Goal: Check status

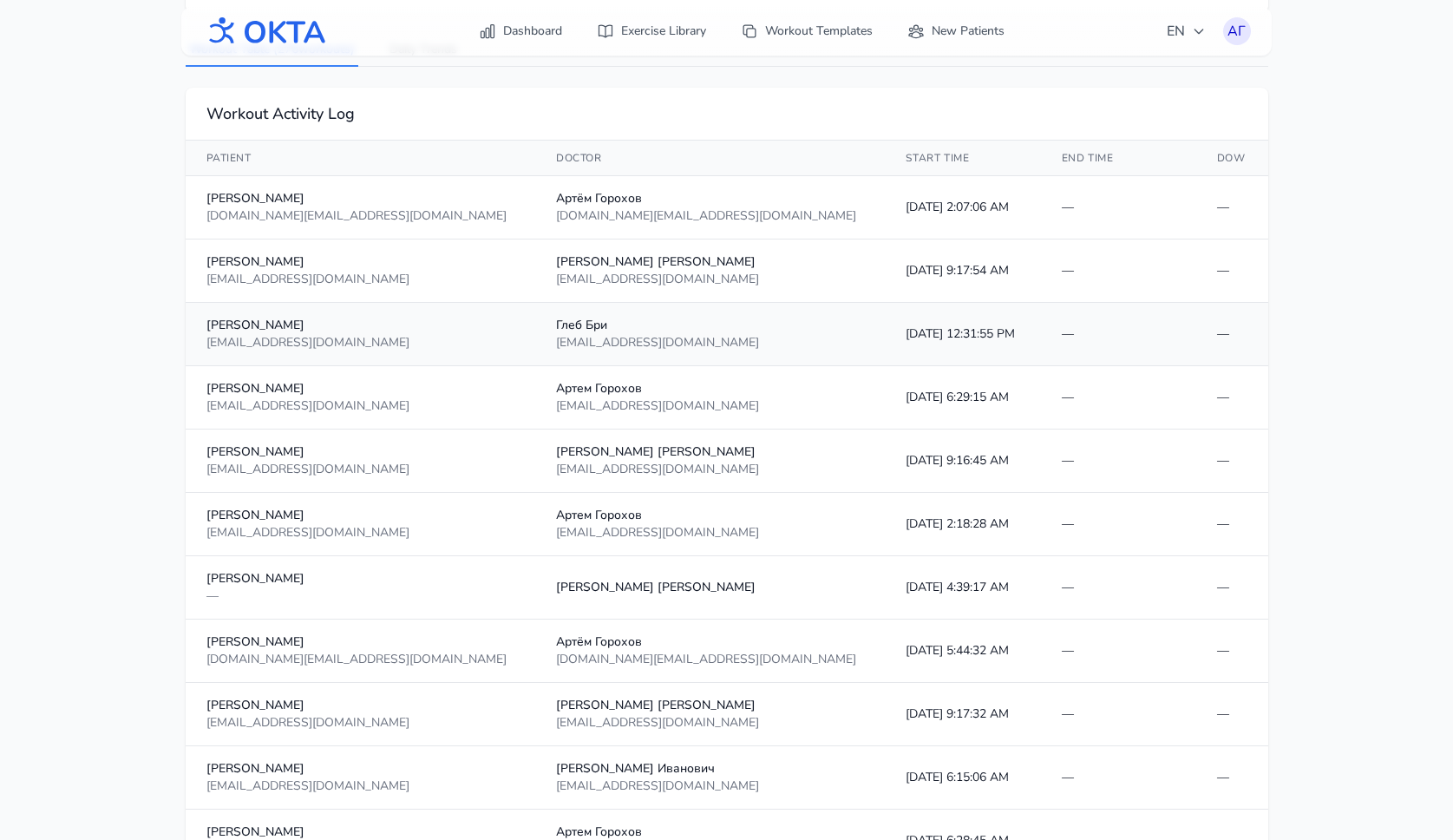
scroll to position [240, 0]
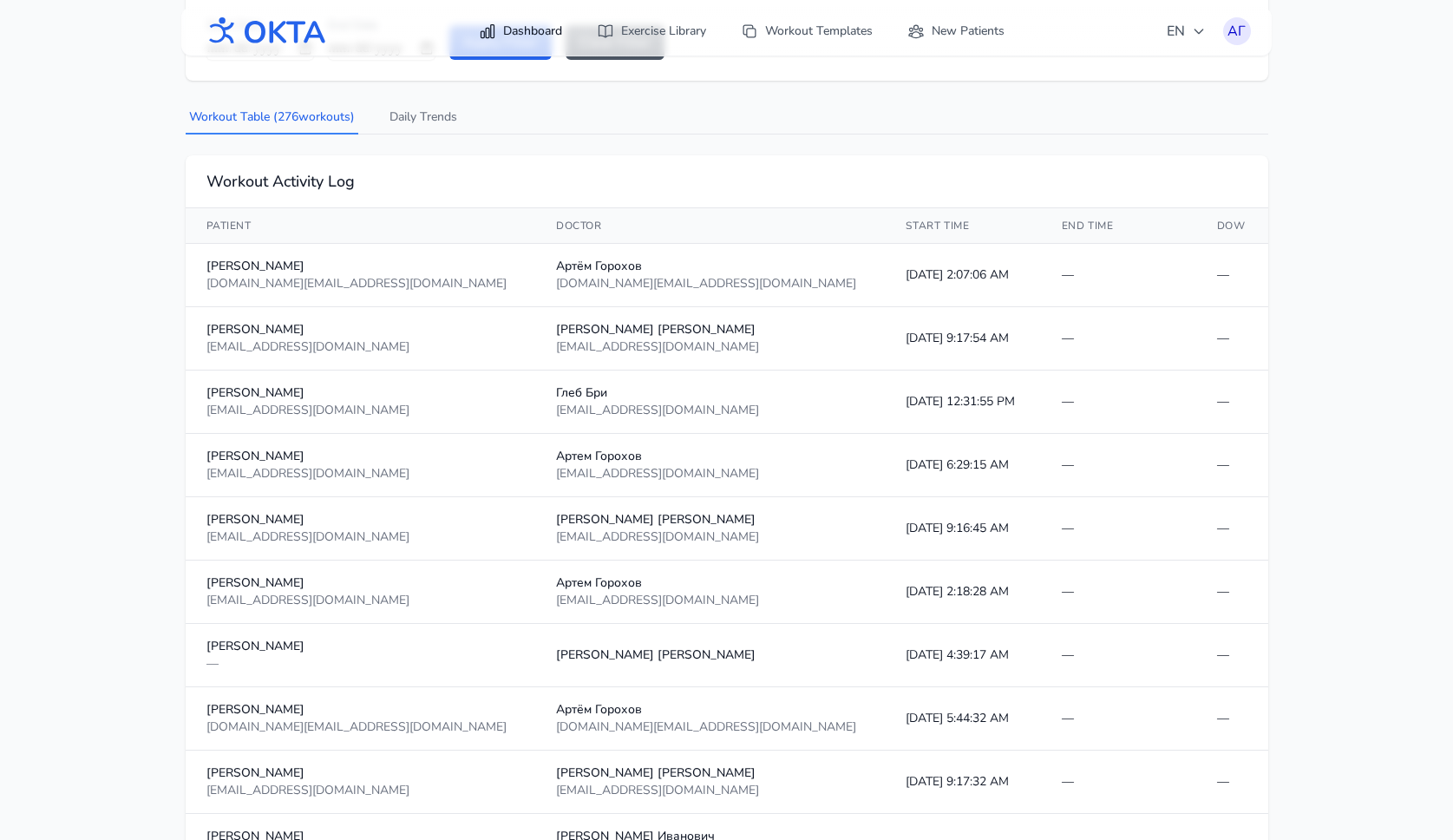
click at [516, 25] on link "Dashboard" at bounding box center [520, 32] width 104 height 32
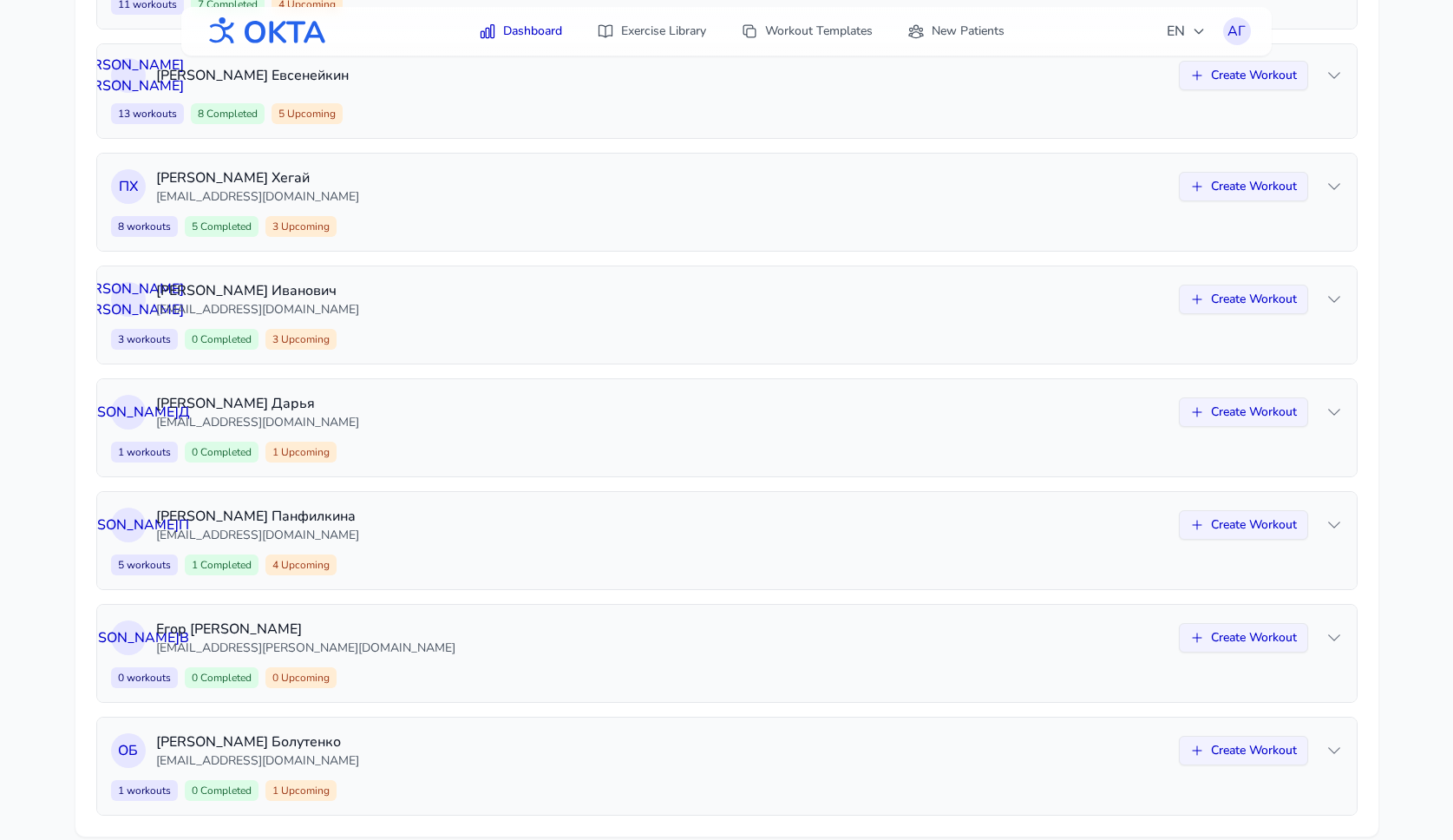
scroll to position [888, 0]
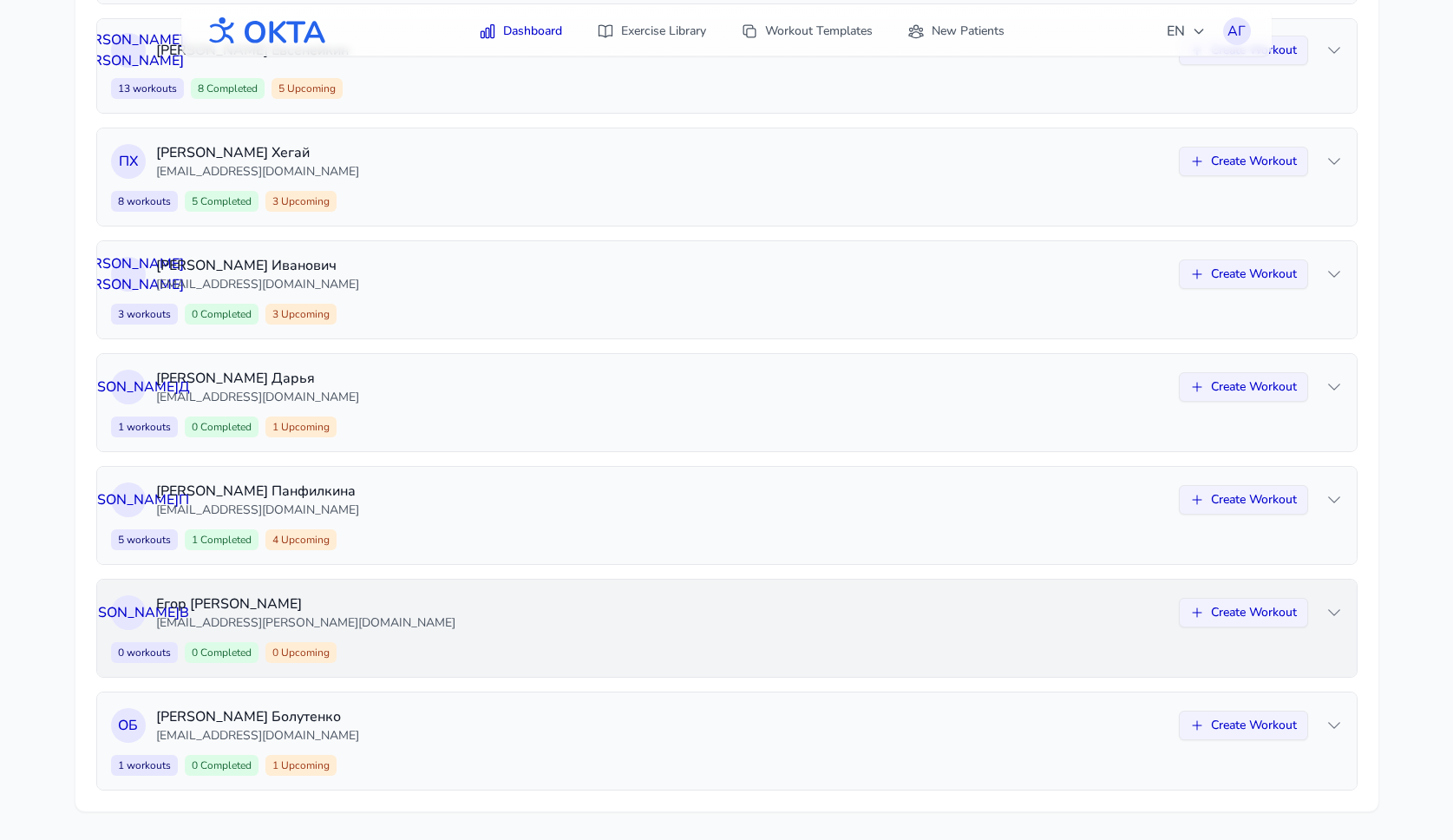
click at [848, 624] on p "[EMAIL_ADDRESS][PERSON_NAME][DOMAIN_NAME]" at bounding box center [662, 623] width 1013 height 18
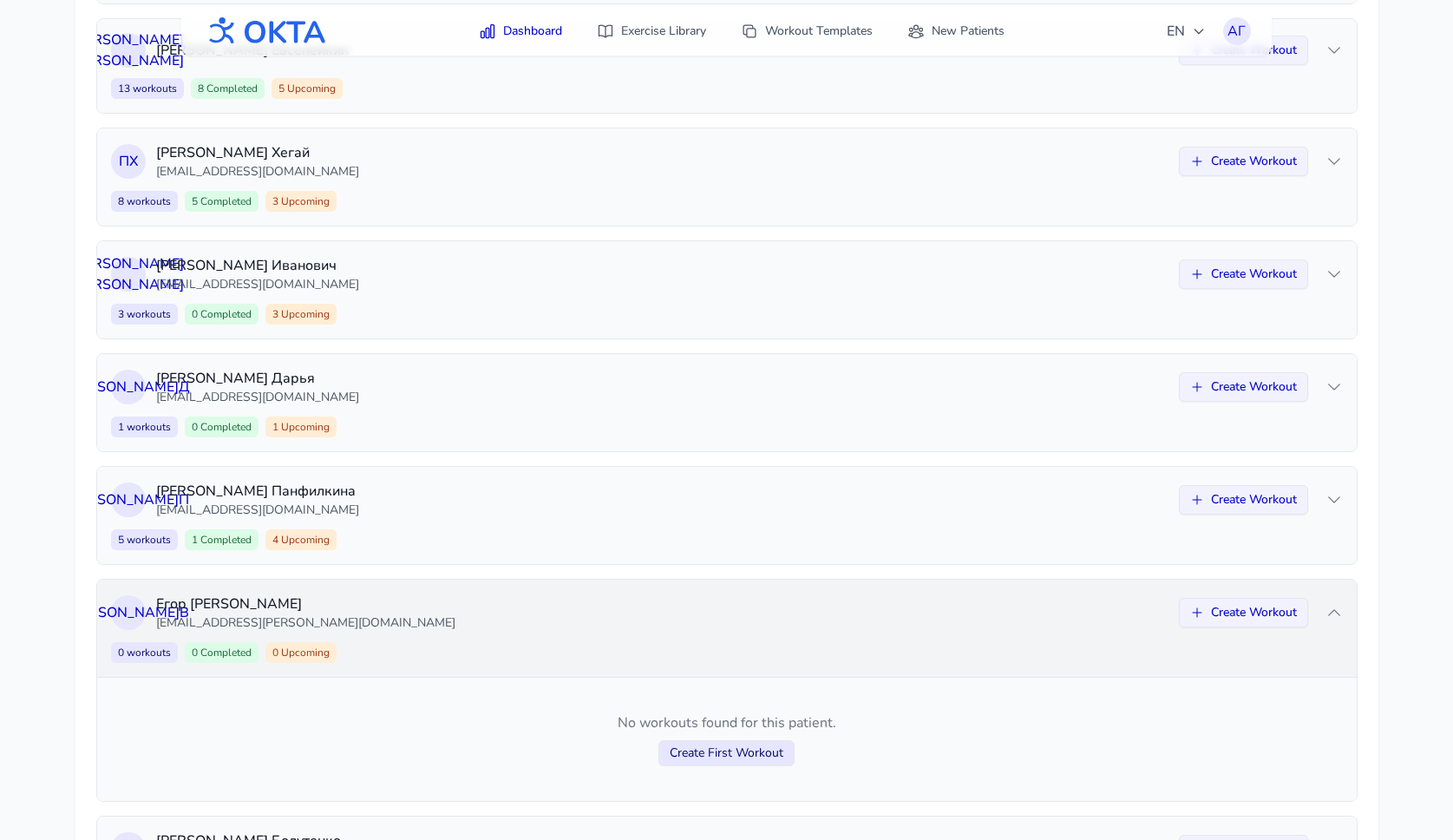
click at [848, 624] on p "[EMAIL_ADDRESS][PERSON_NAME][DOMAIN_NAME]" at bounding box center [662, 623] width 1013 height 18
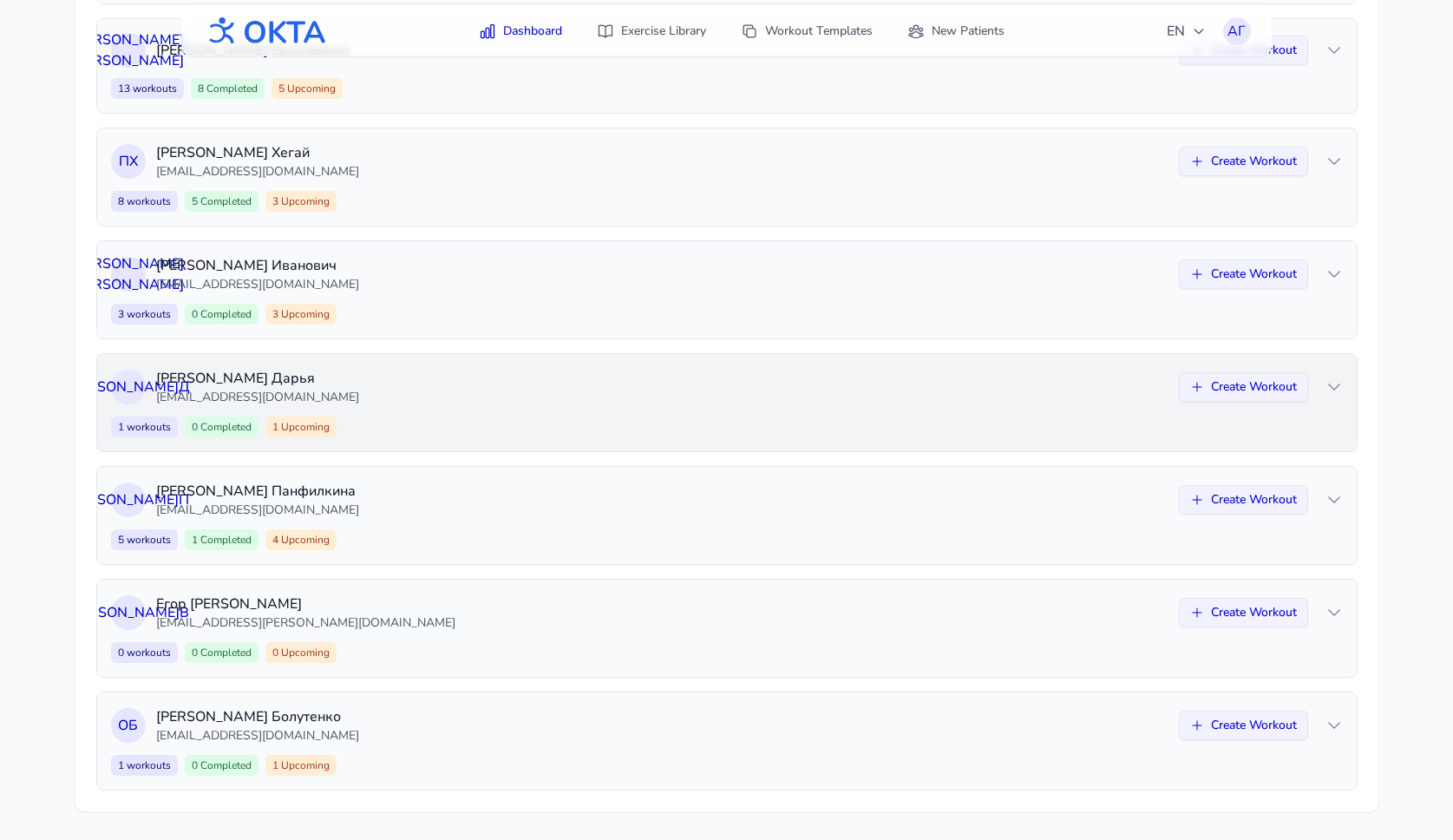
click at [609, 394] on p "[EMAIL_ADDRESS][DOMAIN_NAME]" at bounding box center [662, 398] width 1013 height 18
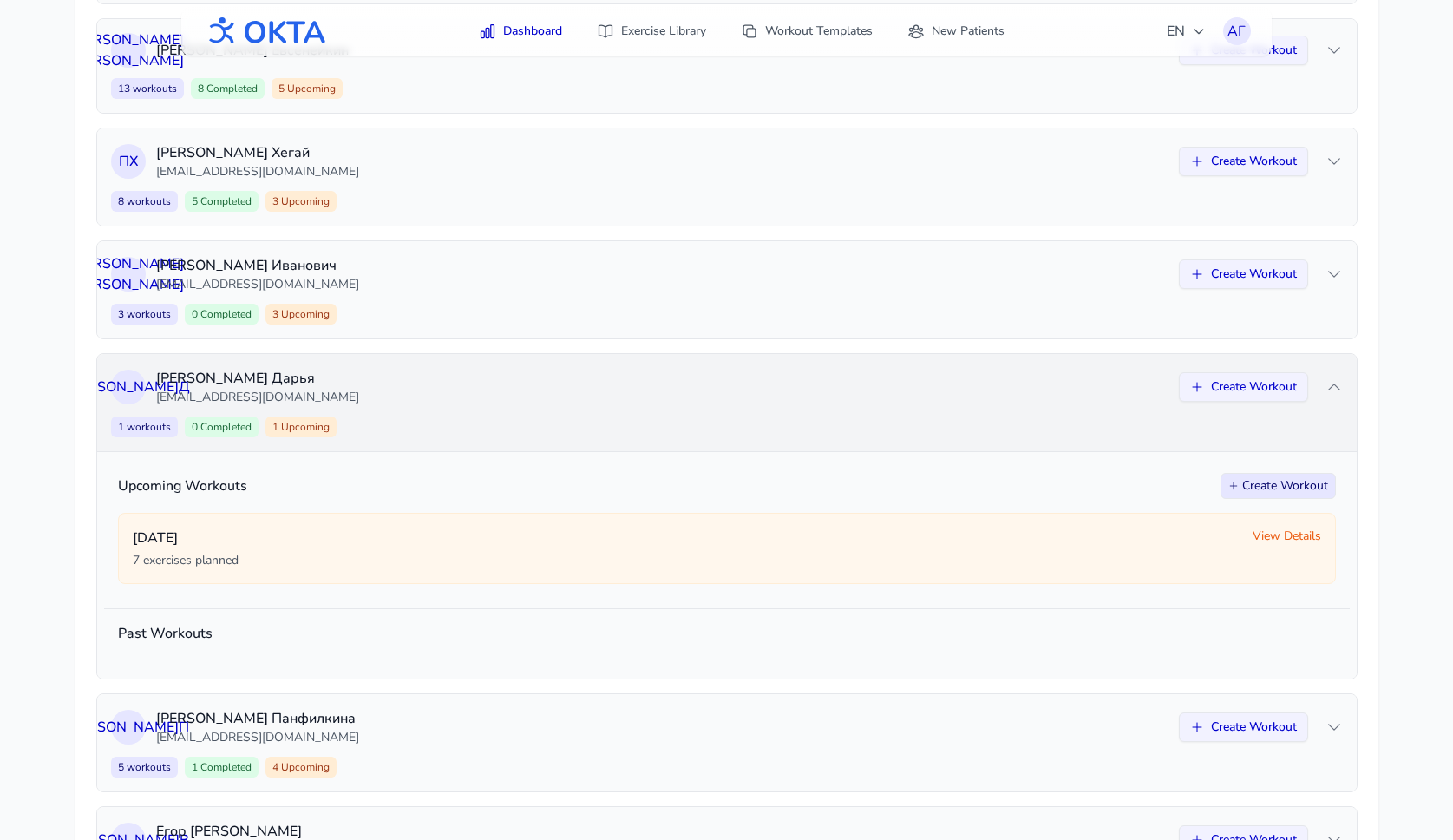
click at [609, 394] on p "[EMAIL_ADDRESS][DOMAIN_NAME]" at bounding box center [662, 398] width 1013 height 18
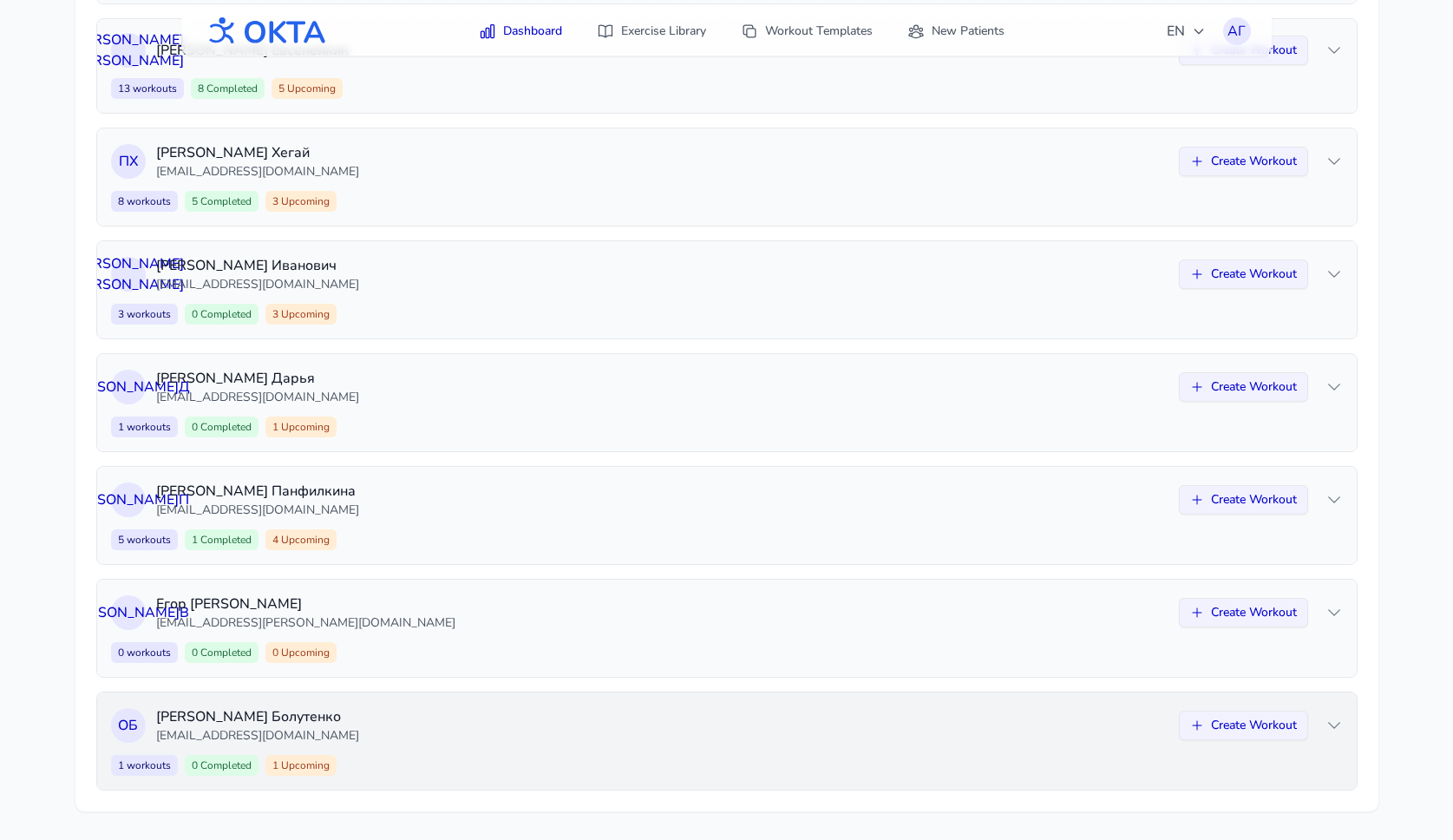
click at [628, 732] on p "[EMAIL_ADDRESS][DOMAIN_NAME]" at bounding box center [662, 736] width 1013 height 18
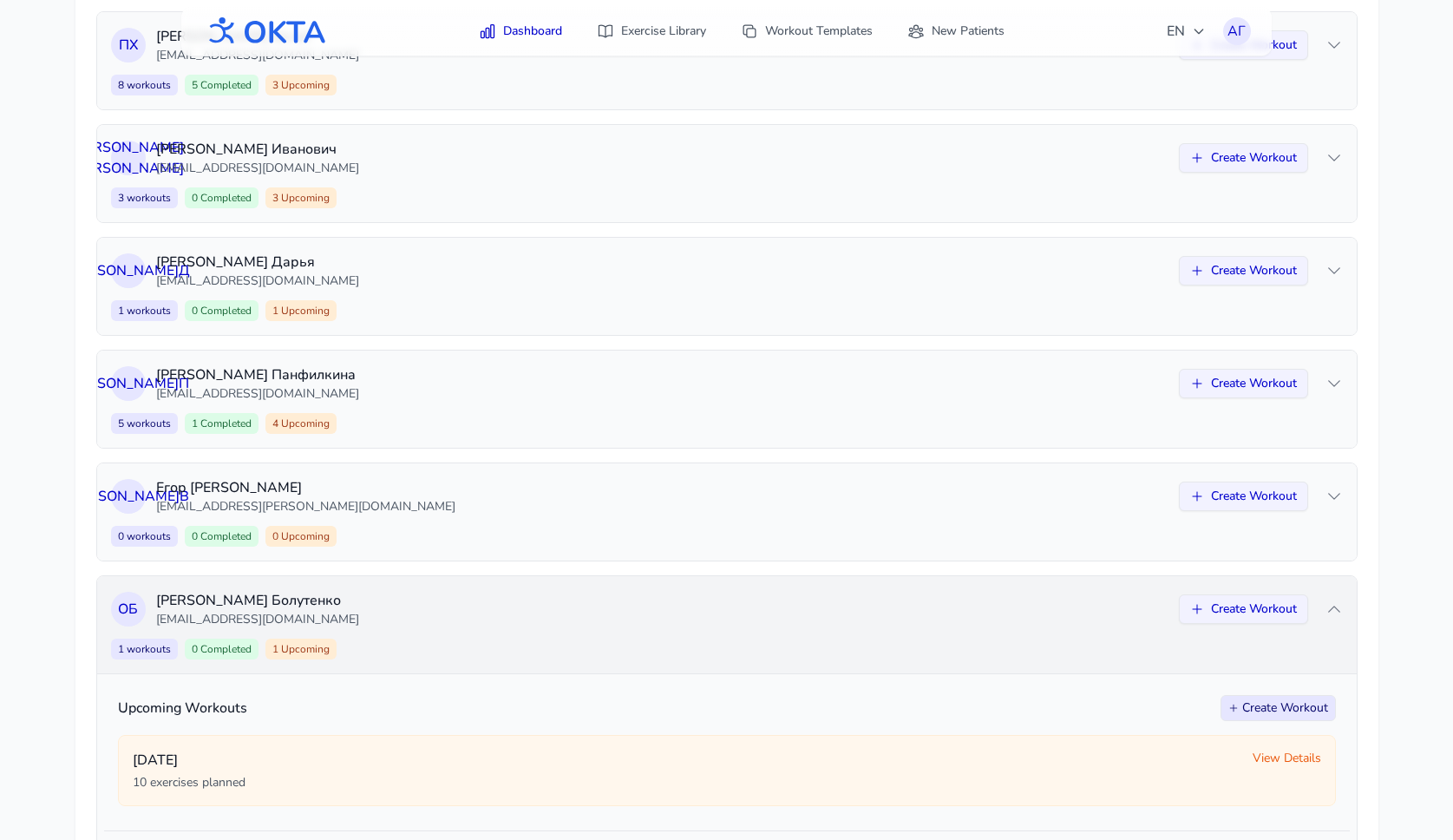
scroll to position [1115, 0]
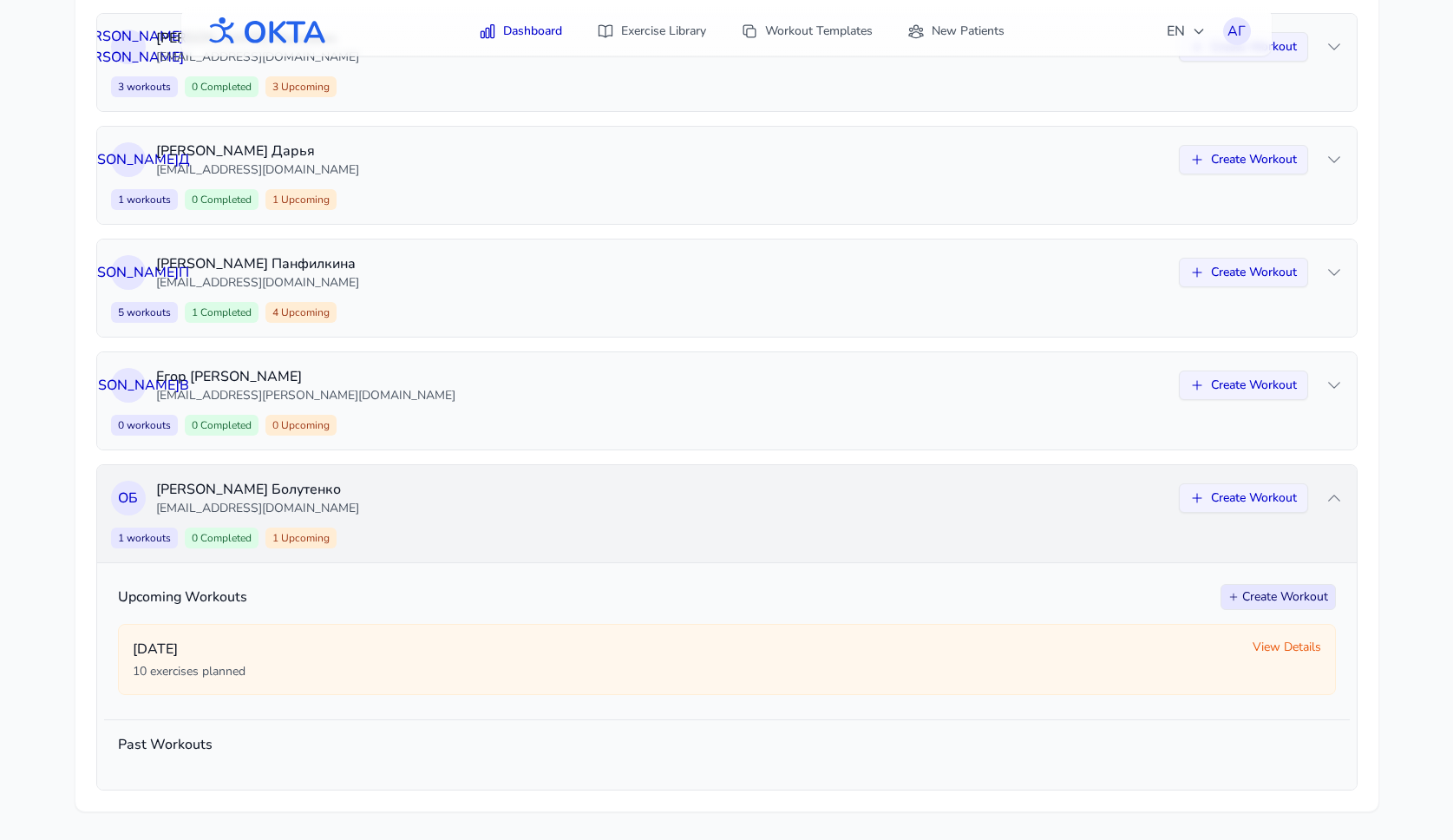
click at [546, 524] on div "О Б Олег Болутенко bolutenko_oi@mail.ru Create Workout 1 workouts 0 Completed 1…" at bounding box center [726, 513] width 1260 height 97
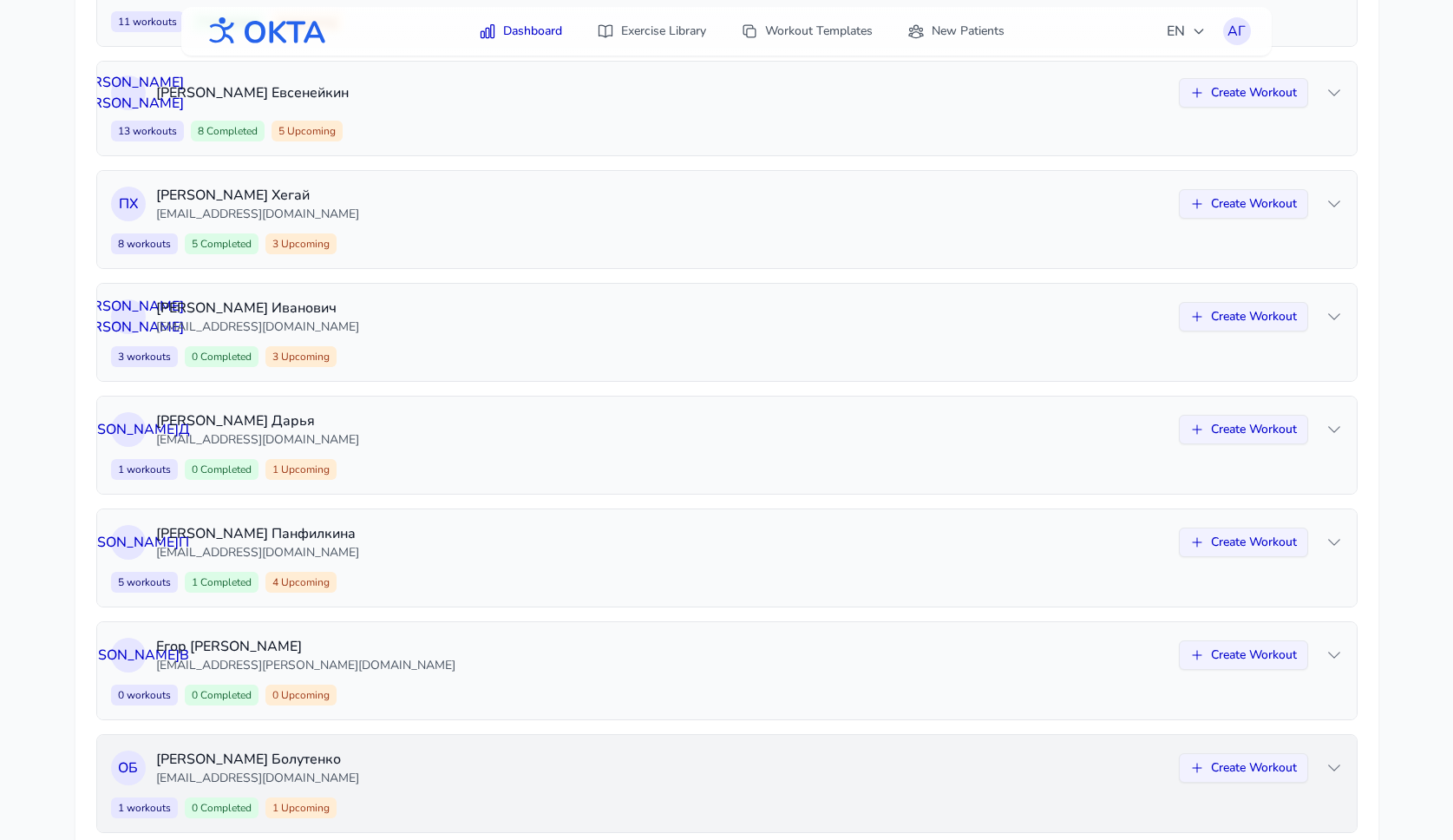
scroll to position [844, 0]
click at [534, 574] on div "5 workouts 1 Completed 4 Upcoming Create Workout" at bounding box center [727, 583] width 1232 height 21
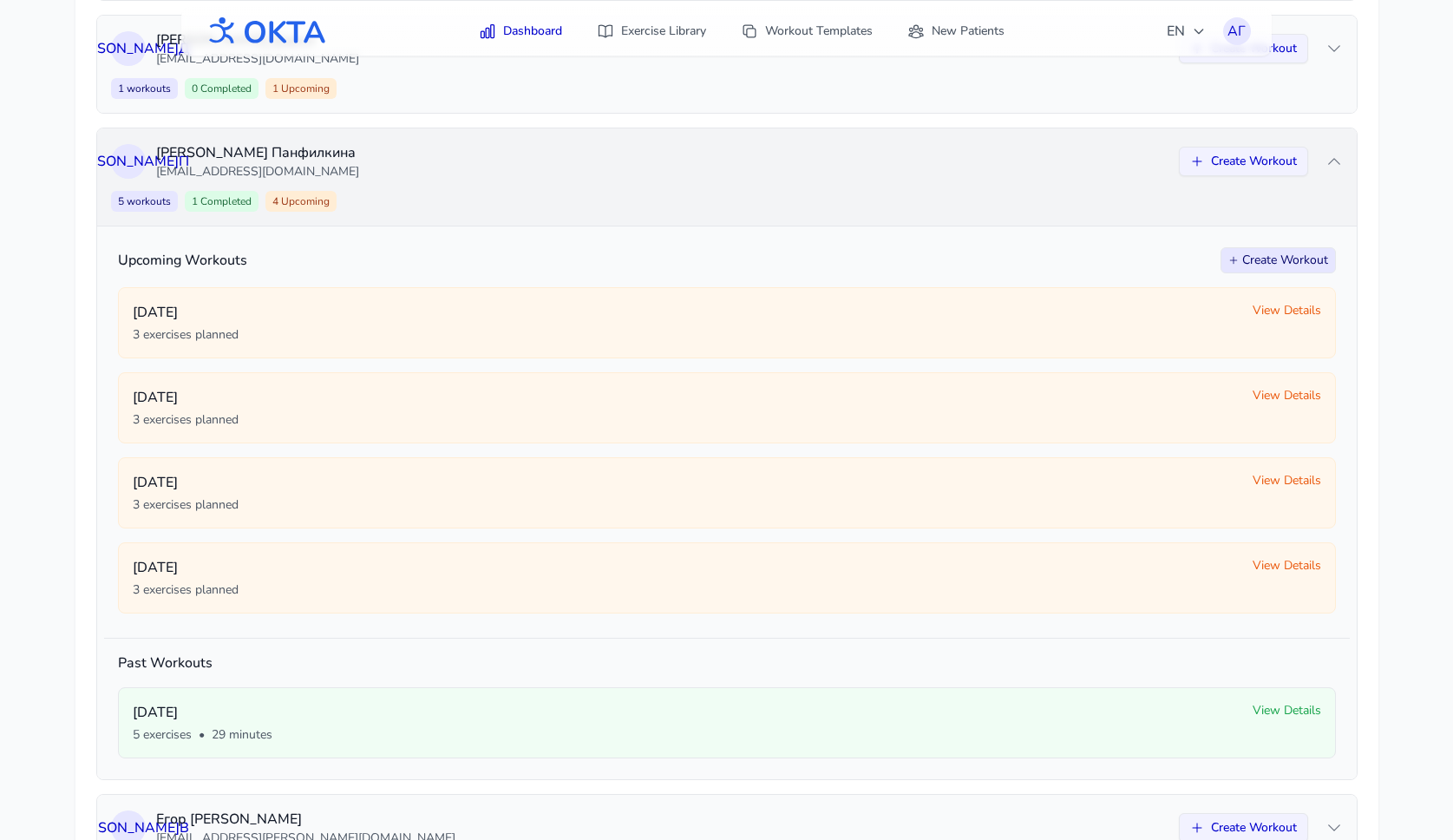
scroll to position [1229, 0]
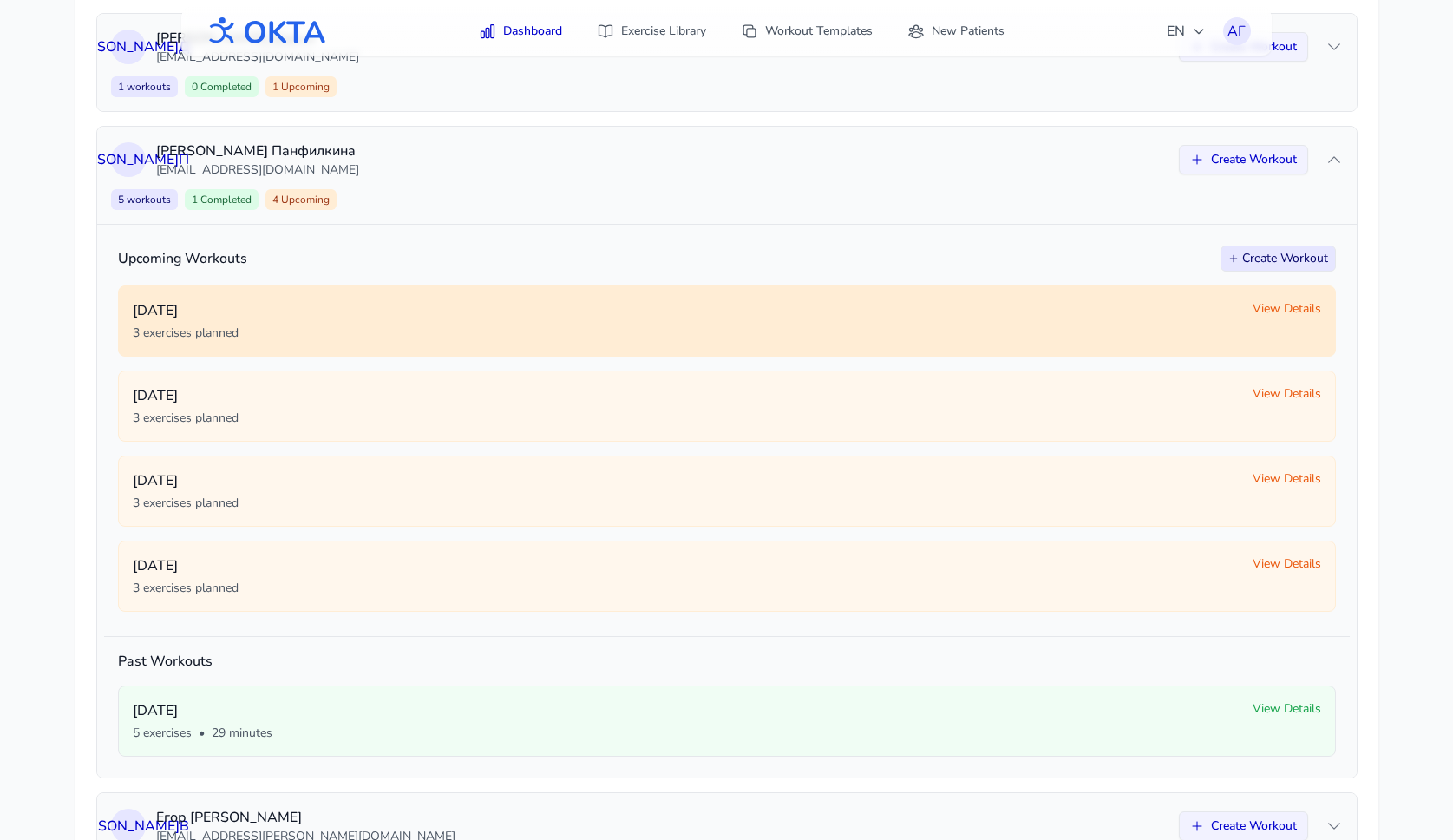
click at [1261, 309] on span "View Details" at bounding box center [1286, 309] width 68 height 18
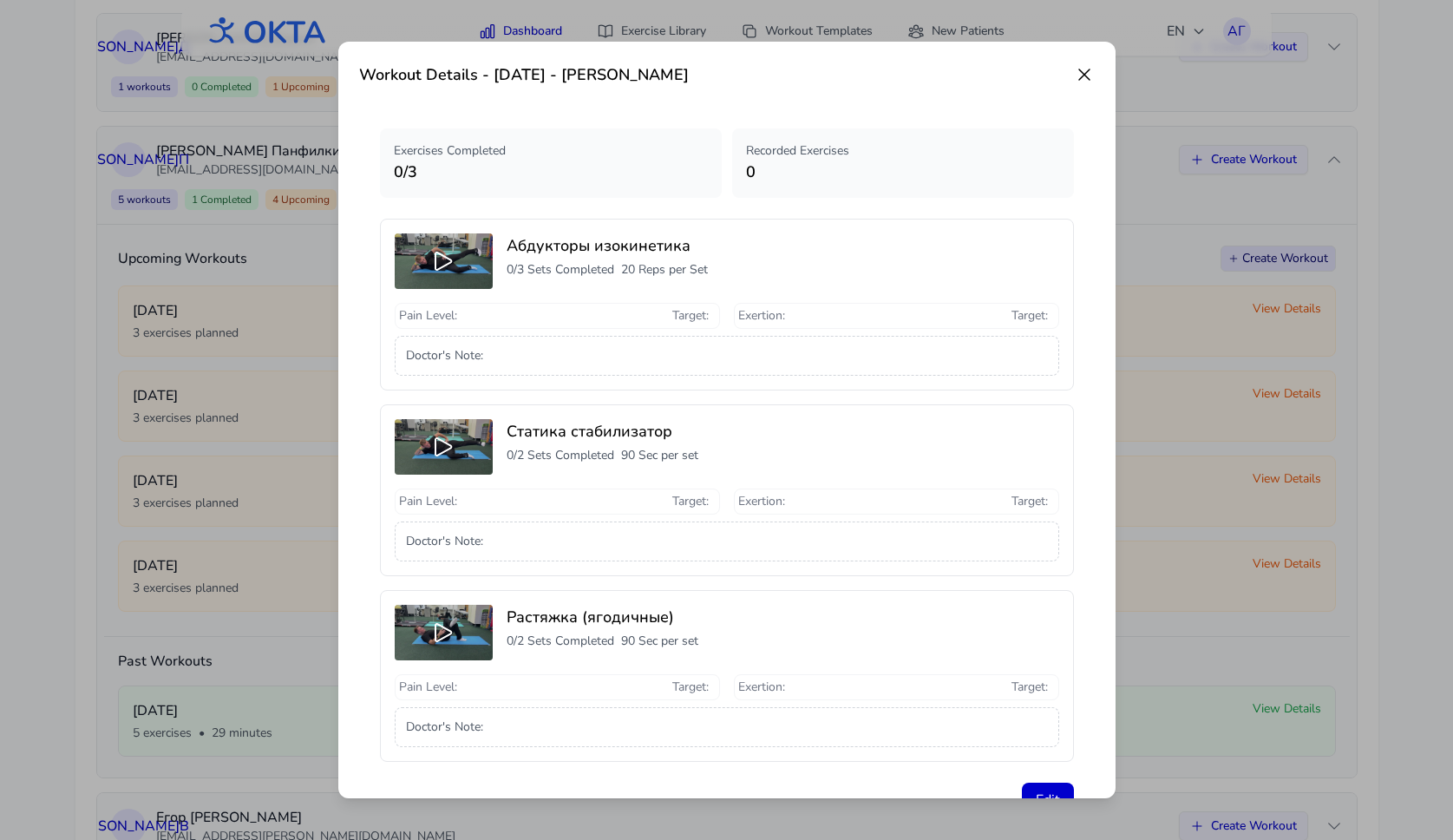
click at [1083, 75] on icon at bounding box center [1085, 74] width 11 height 11
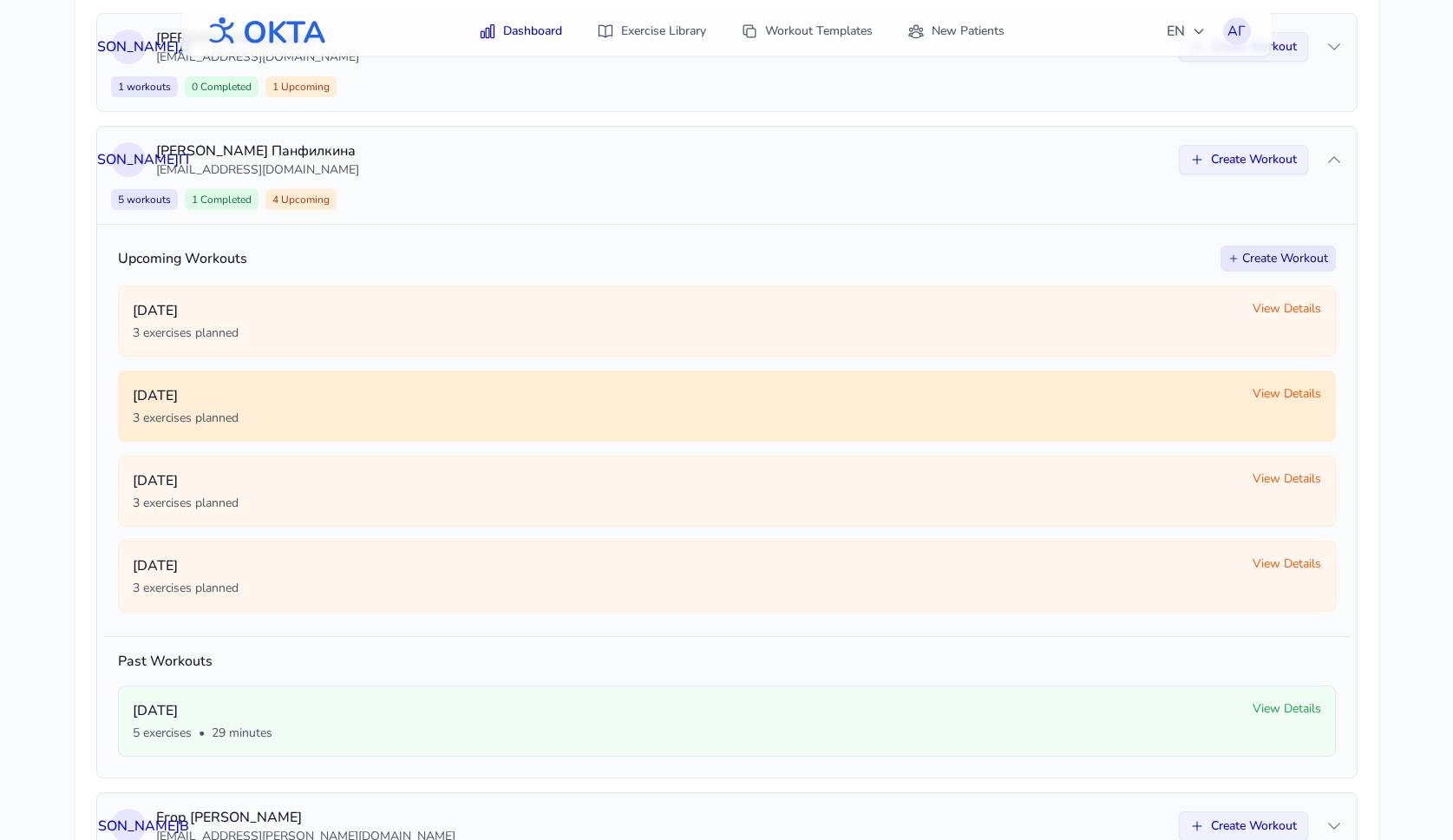
click at [1294, 396] on span "View Details" at bounding box center [1286, 394] width 68 height 18
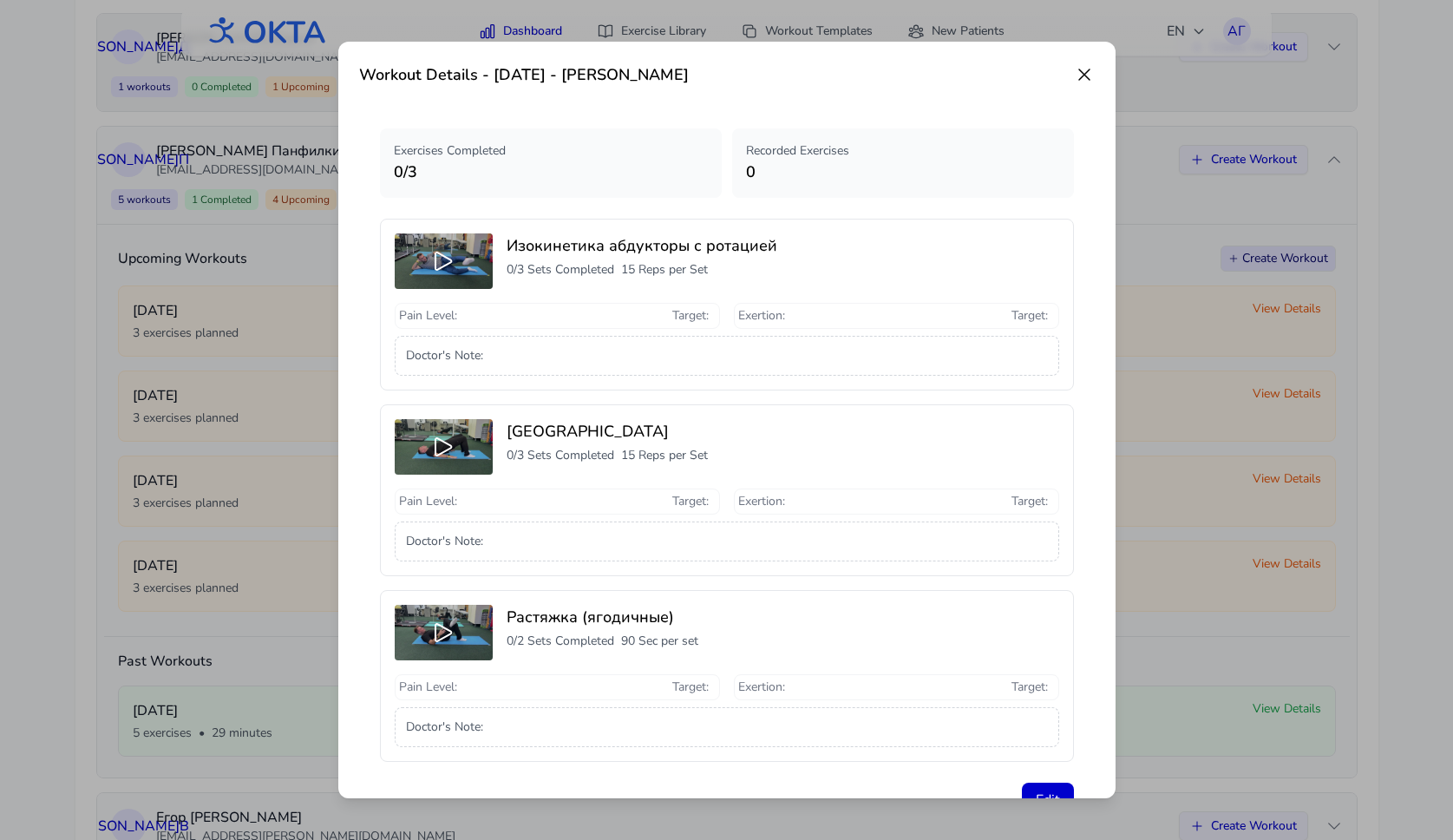
click at [1081, 75] on icon at bounding box center [1084, 74] width 21 height 21
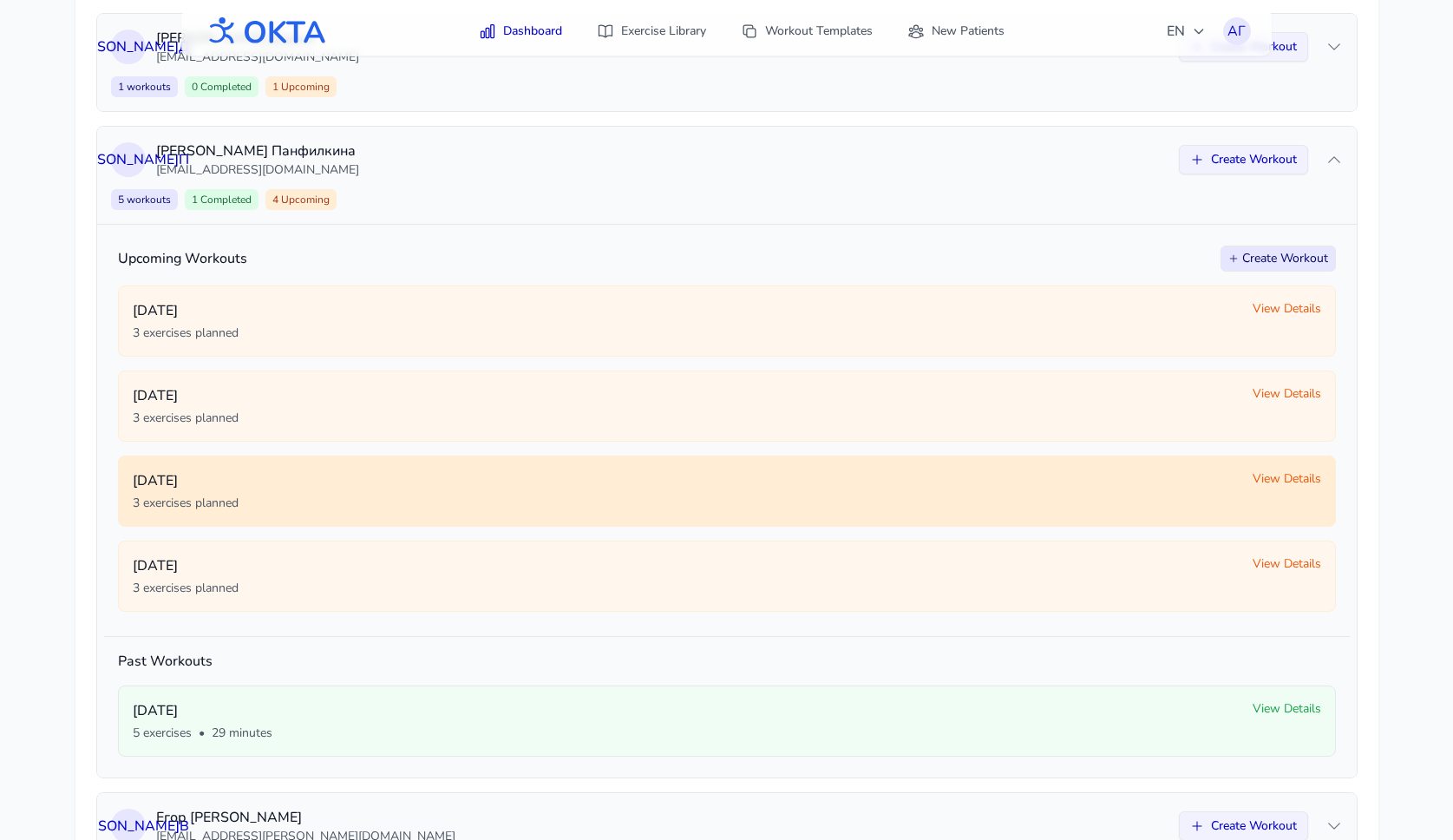
click at [1274, 469] on div "Tuesday, October 7 3 exercises planned View Details" at bounding box center [727, 492] width 1218 height 71
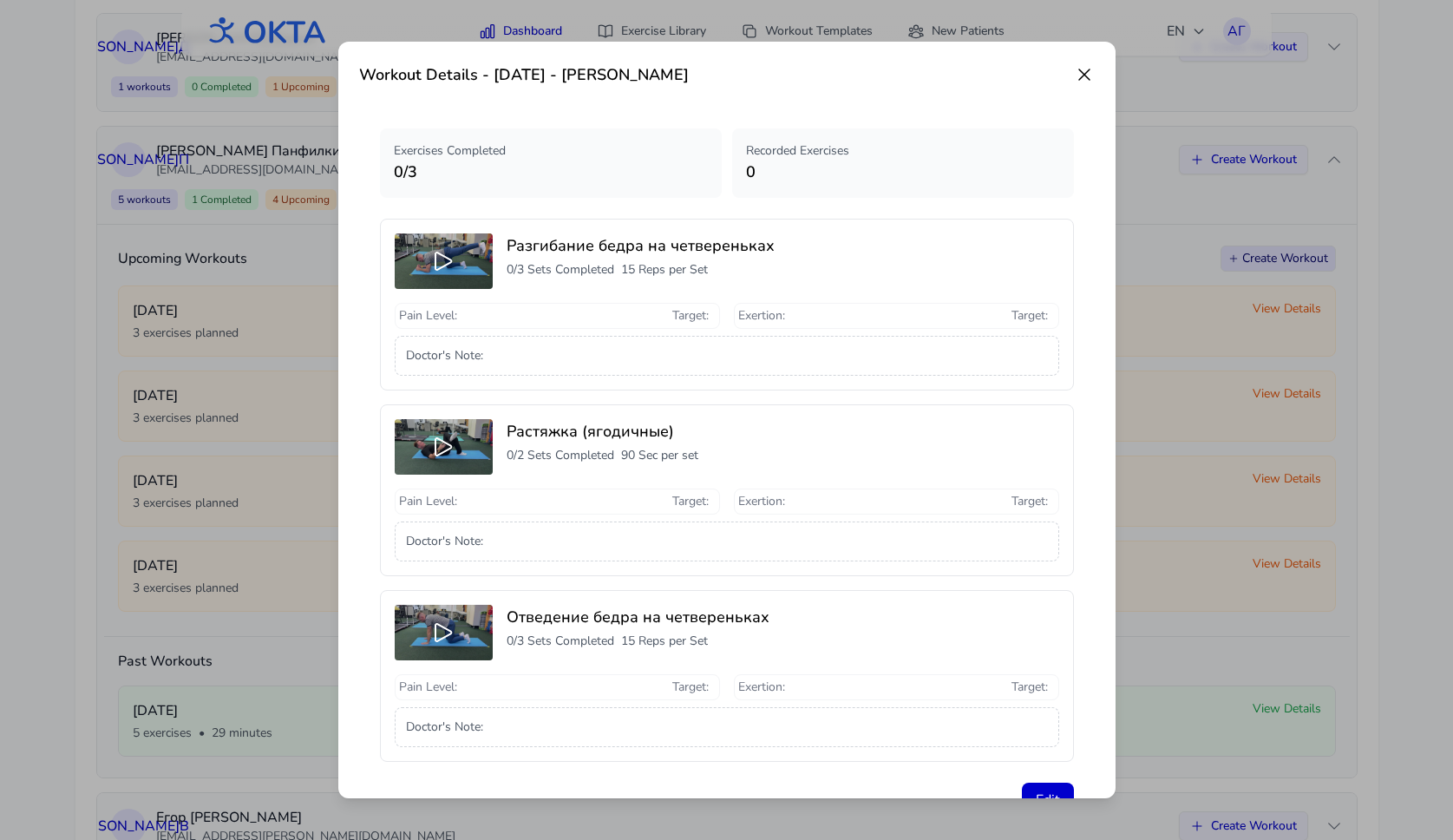
click at [1090, 68] on icon at bounding box center [1084, 74] width 21 height 21
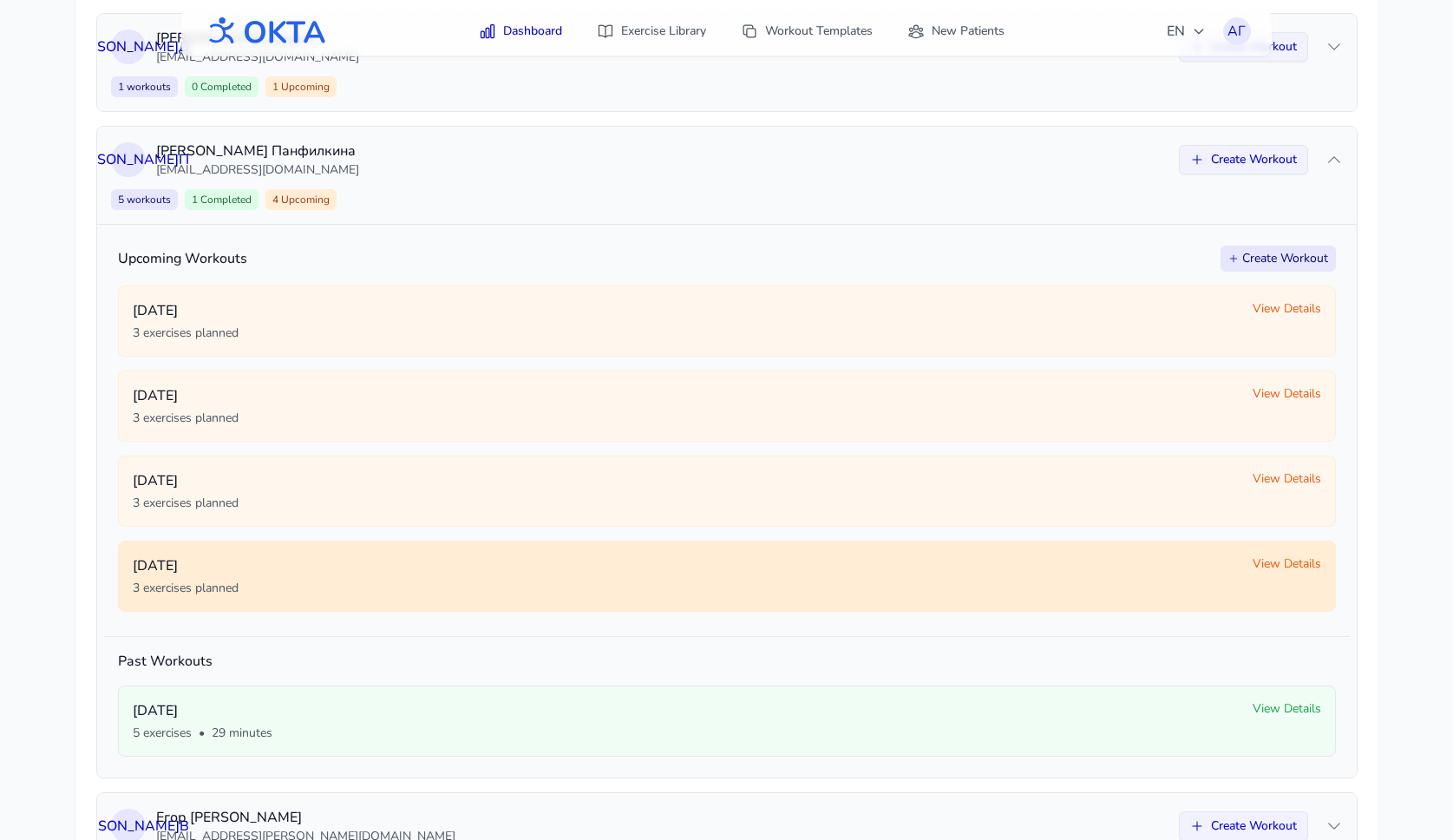
click at [1288, 557] on span "View Details" at bounding box center [1286, 565] width 68 height 18
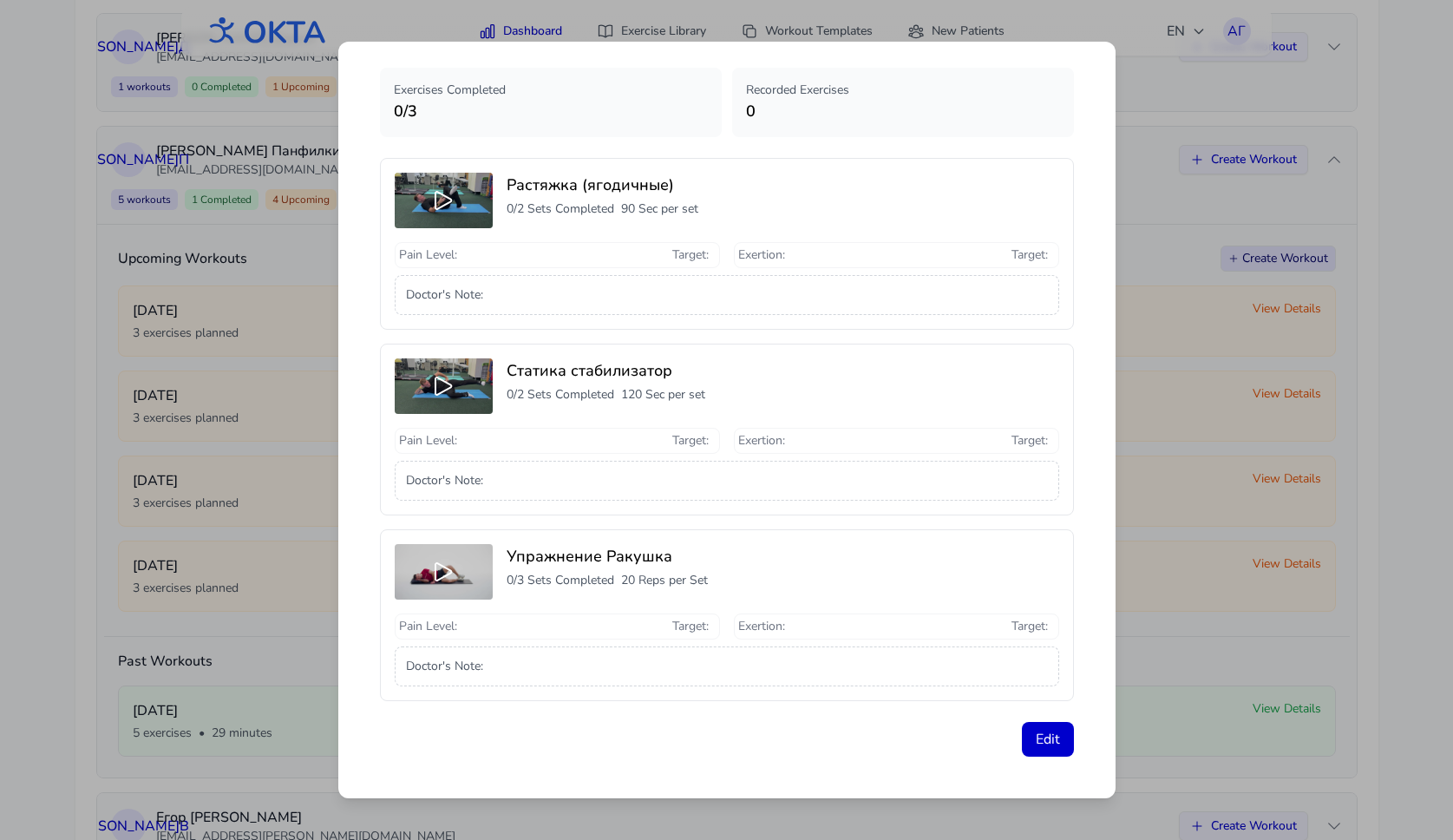
scroll to position [0, 0]
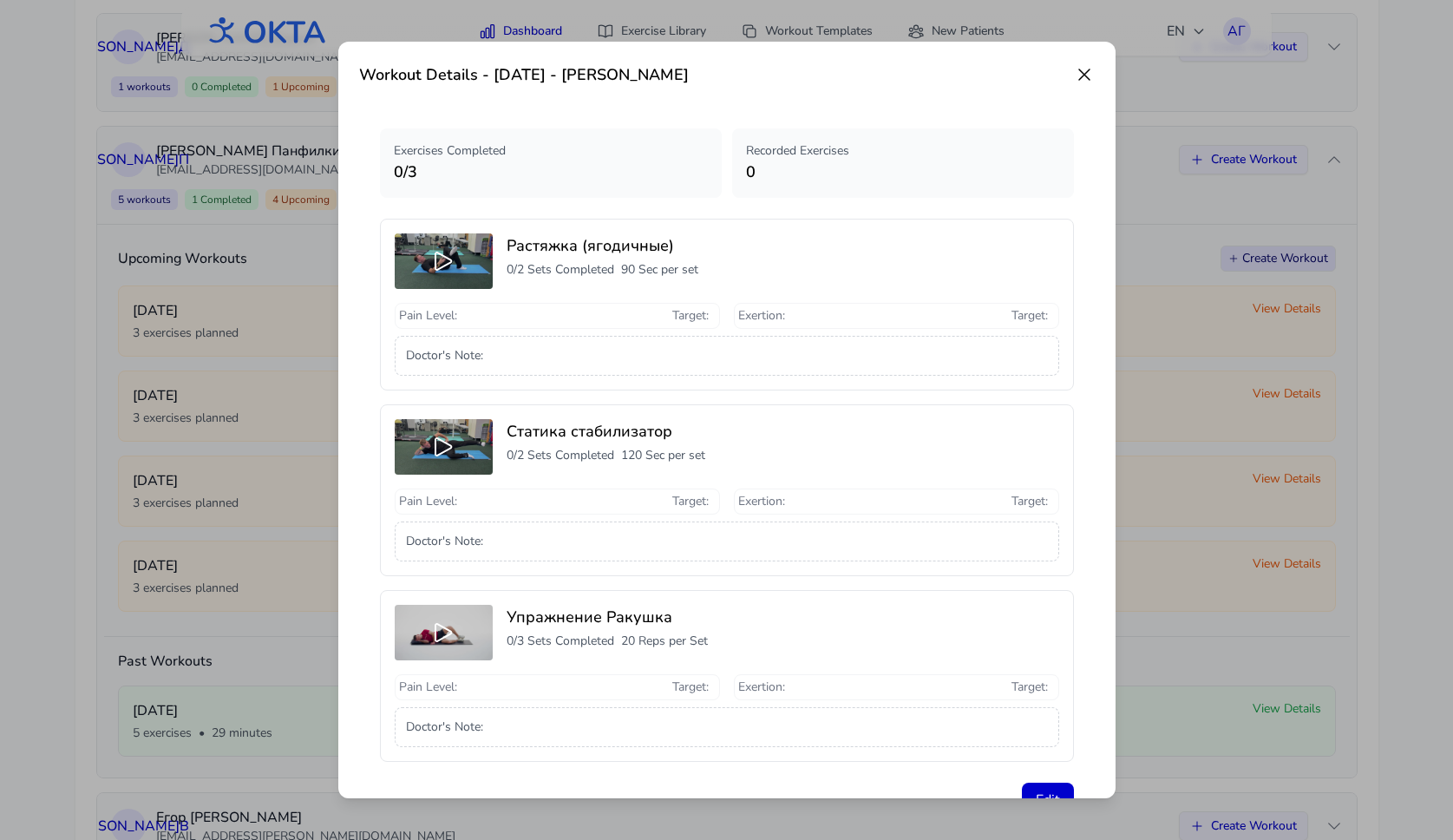
click at [1077, 78] on icon at bounding box center [1084, 74] width 21 height 21
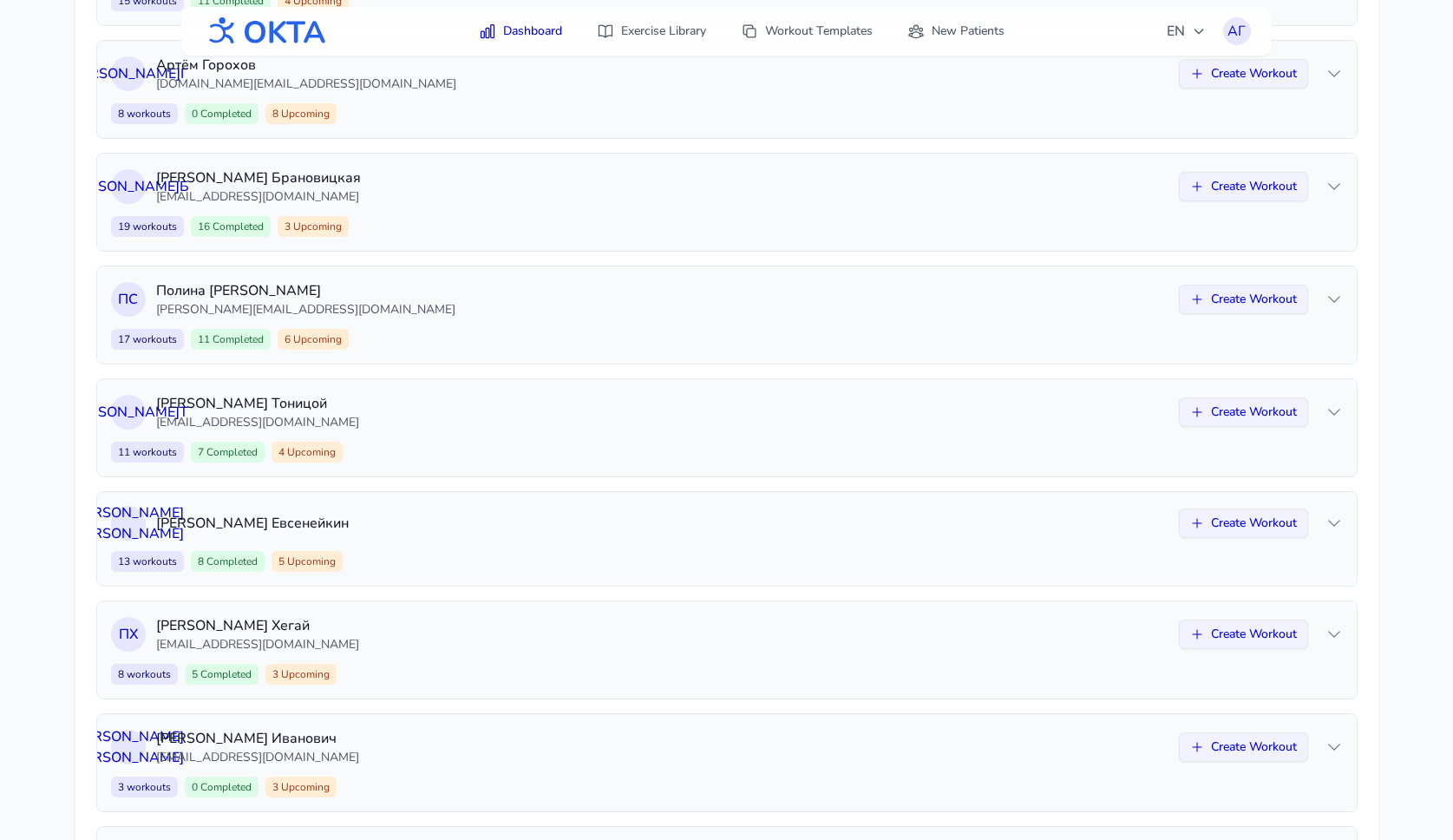
scroll to position [391, 0]
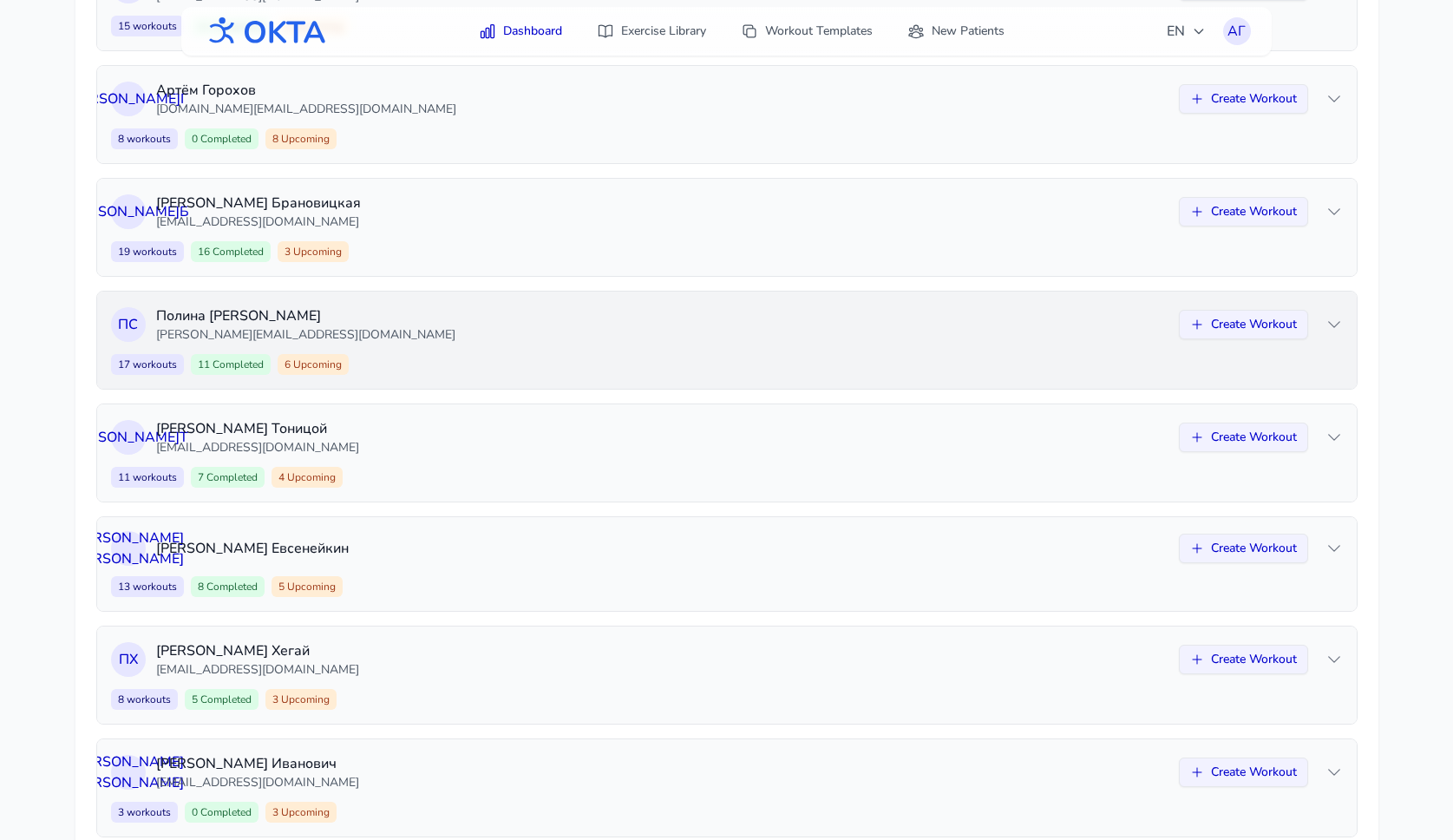
click at [970, 350] on div "П С Полина Сафонова polina@oktahealth.com Create Workout 17 workouts 11 Complet…" at bounding box center [726, 340] width 1260 height 97
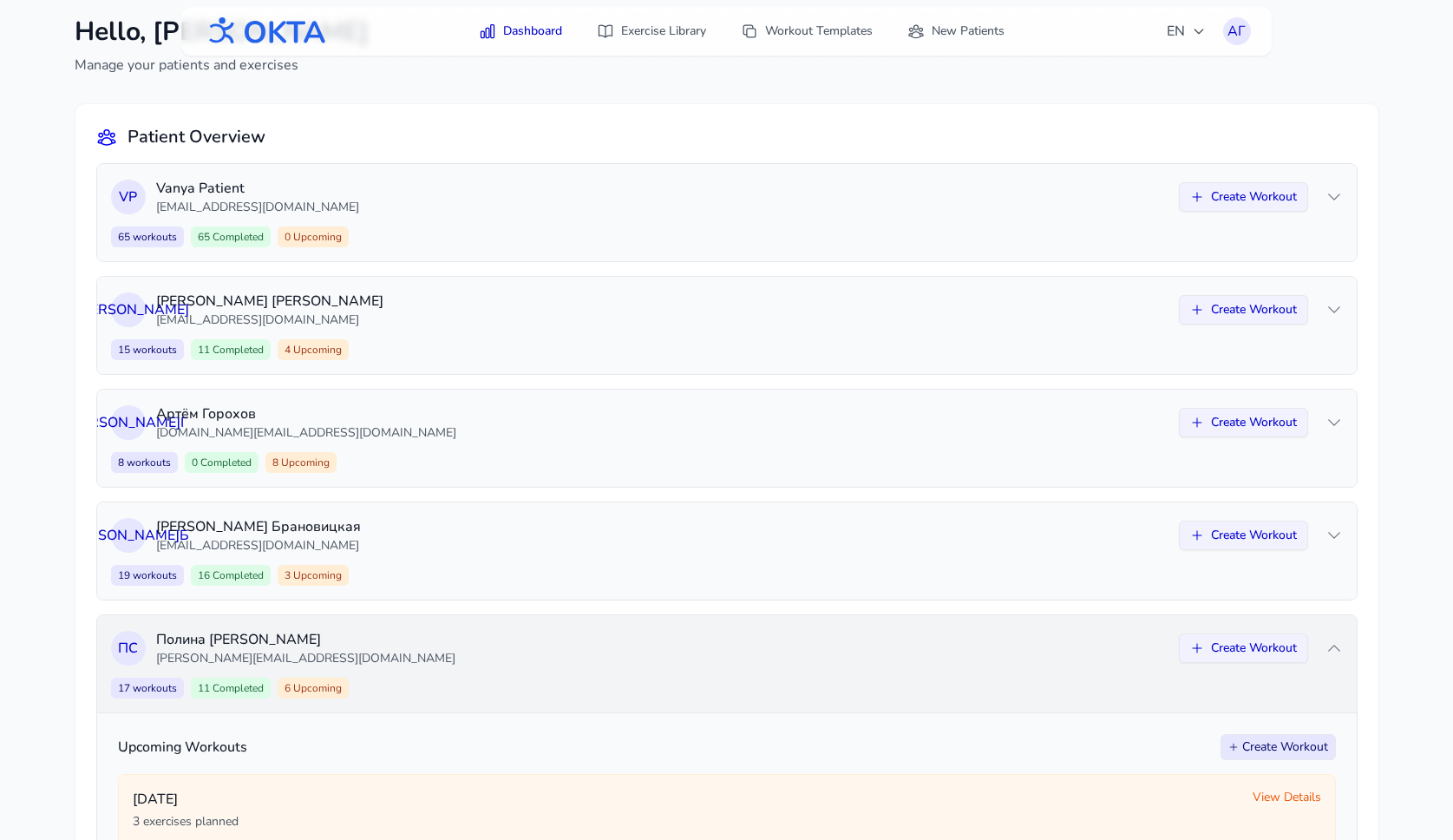
scroll to position [0, 0]
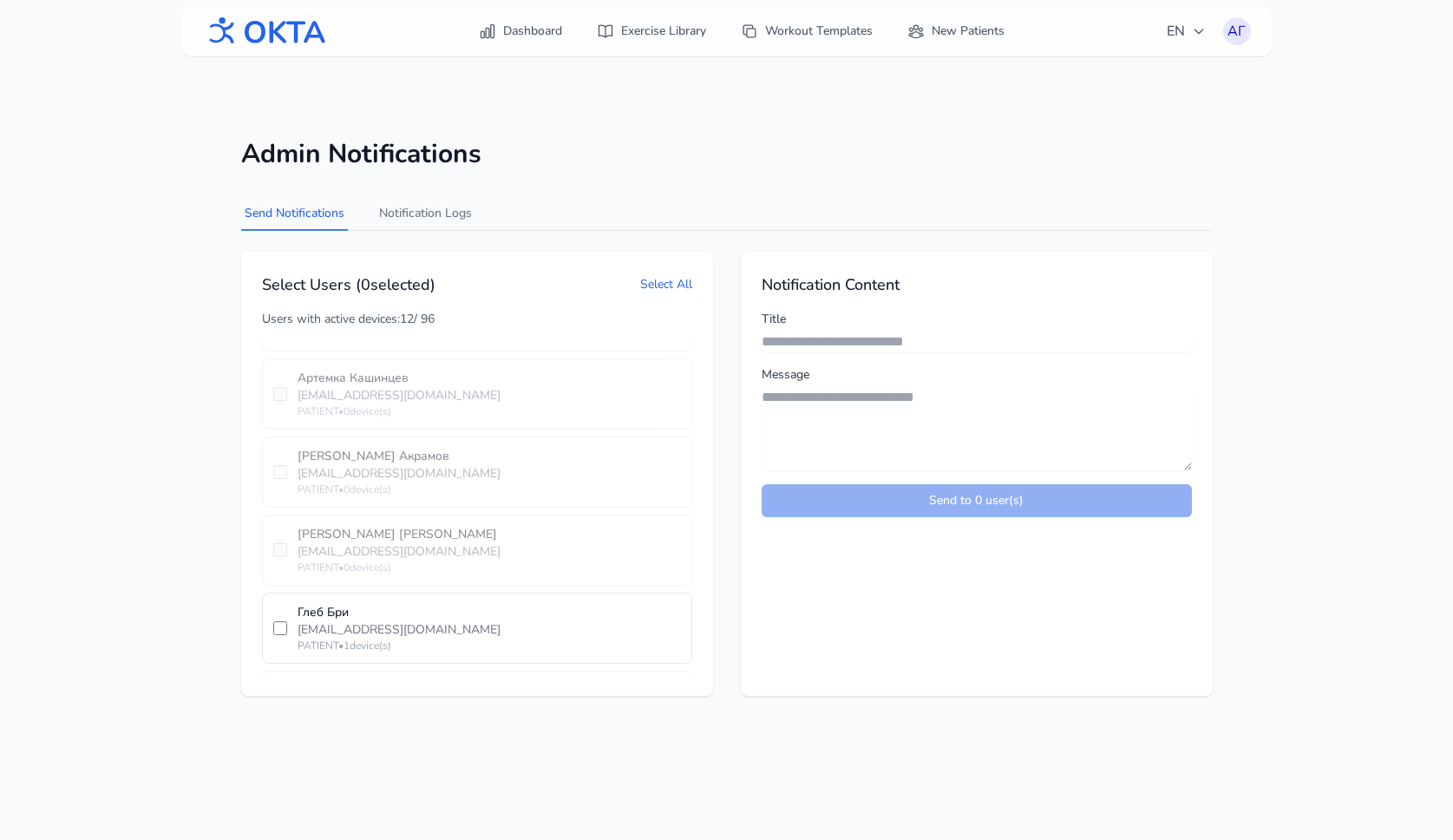
scroll to position [5699, 0]
click at [1315, 237] on main "Admin Notifications Send Notifications Notification Logs Select Users ( 0 selec…" at bounding box center [726, 418] width 1453 height 613
